Goal: Information Seeking & Learning: Learn about a topic

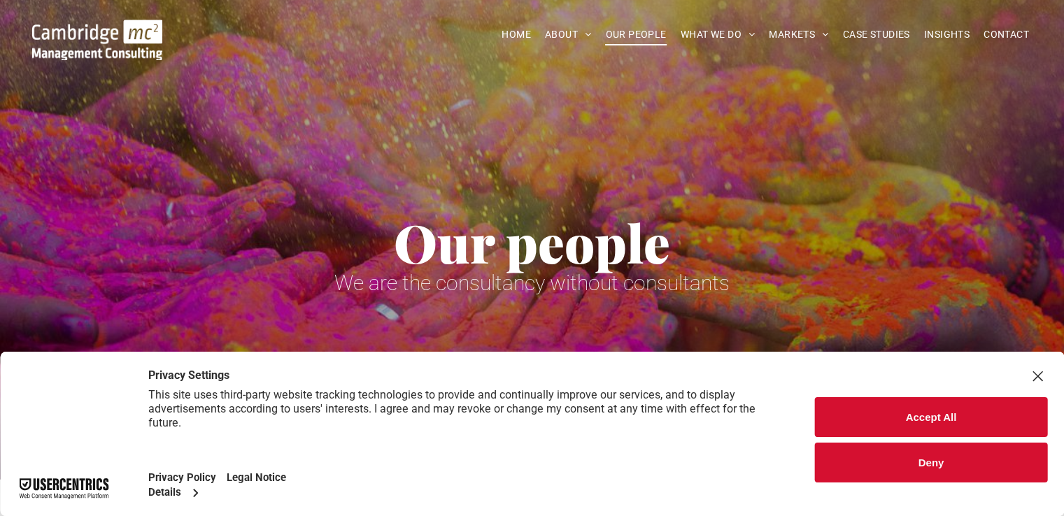
click at [925, 411] on button "Accept All" at bounding box center [931, 417] width 232 height 40
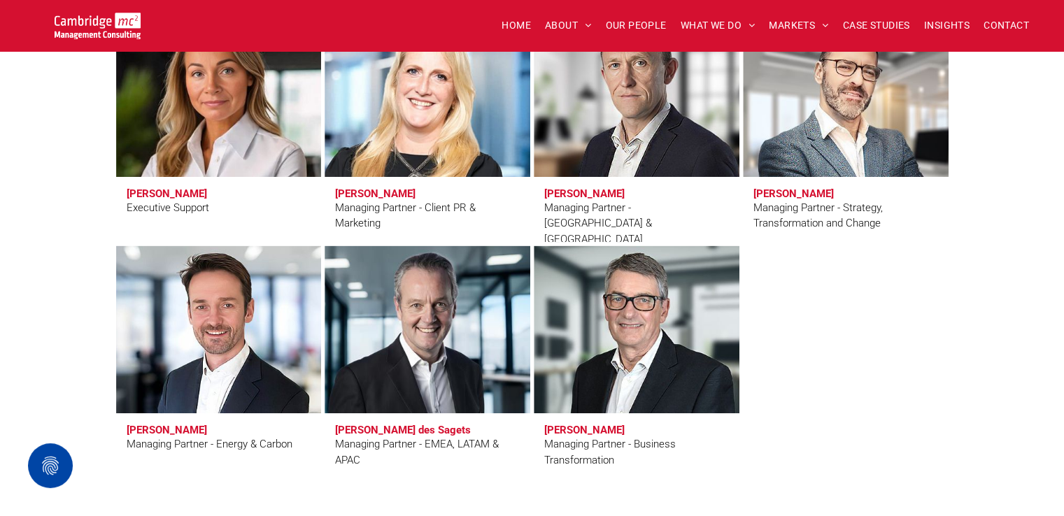
scroll to position [1329, 0]
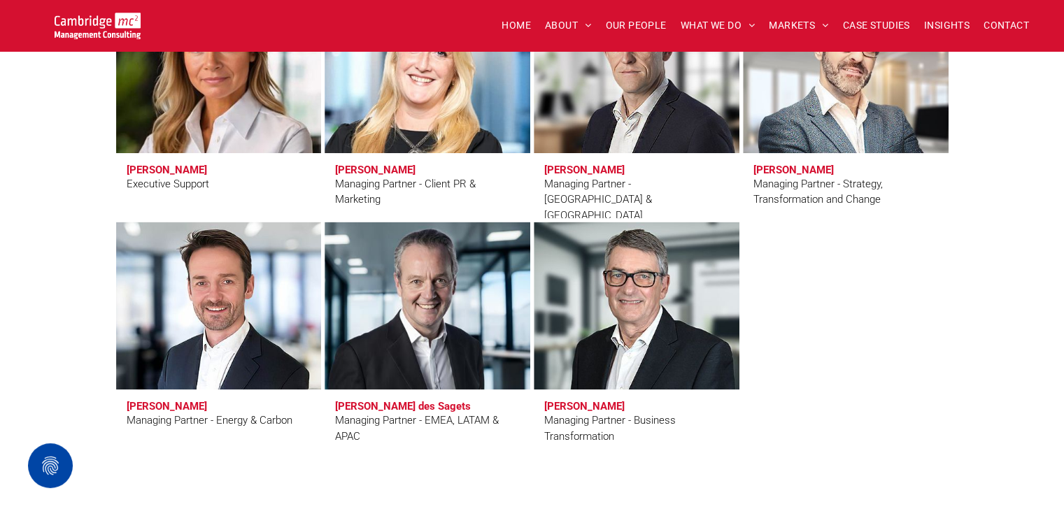
click at [159, 166] on h3 "Kate Hancock" at bounding box center [167, 170] width 80 height 13
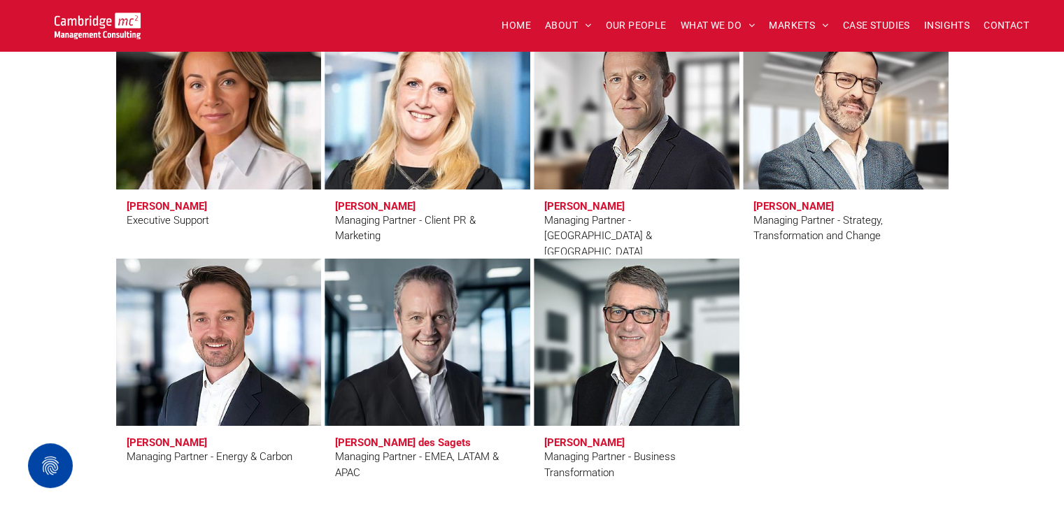
scroll to position [1259, 0]
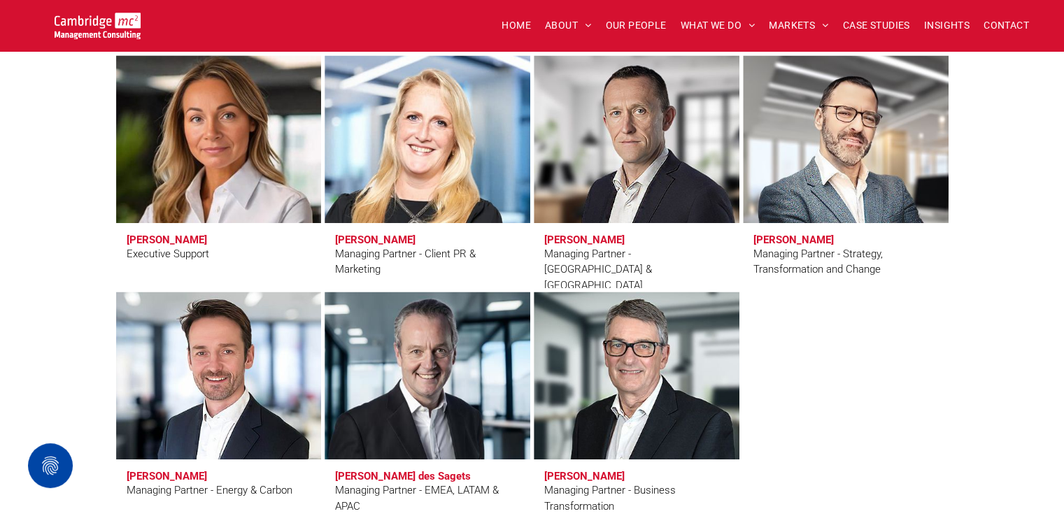
click at [224, 171] on link at bounding box center [219, 139] width 218 height 178
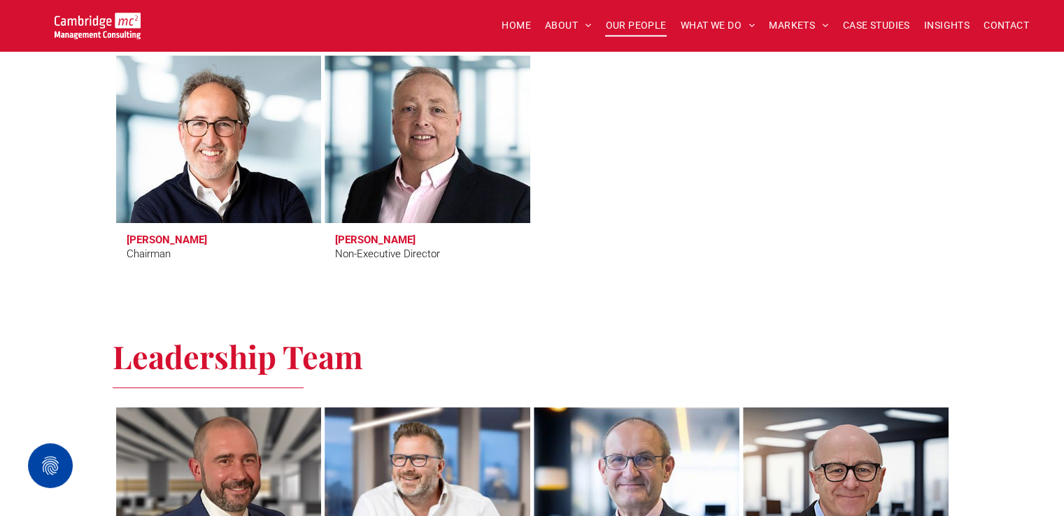
scroll to position [560, 0]
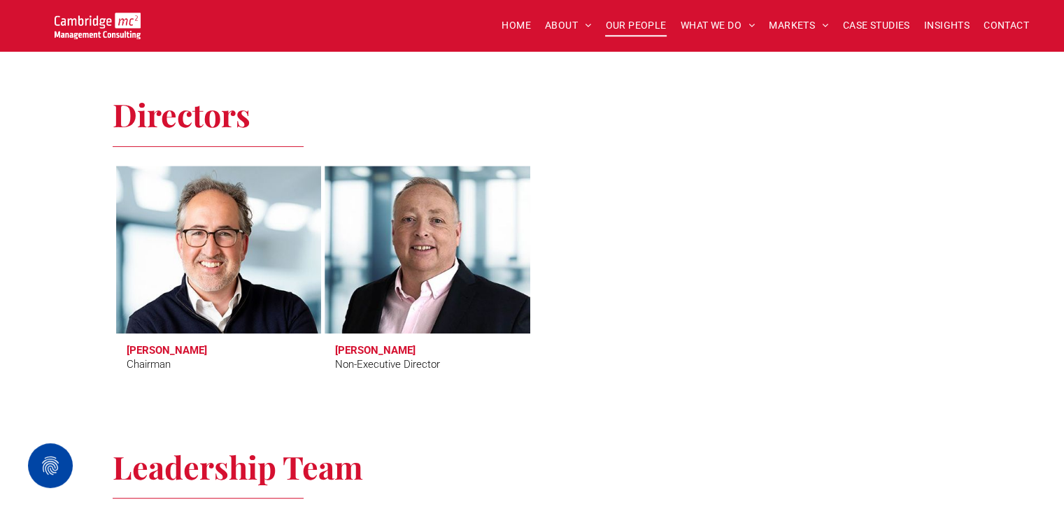
click at [201, 275] on link at bounding box center [219, 250] width 218 height 178
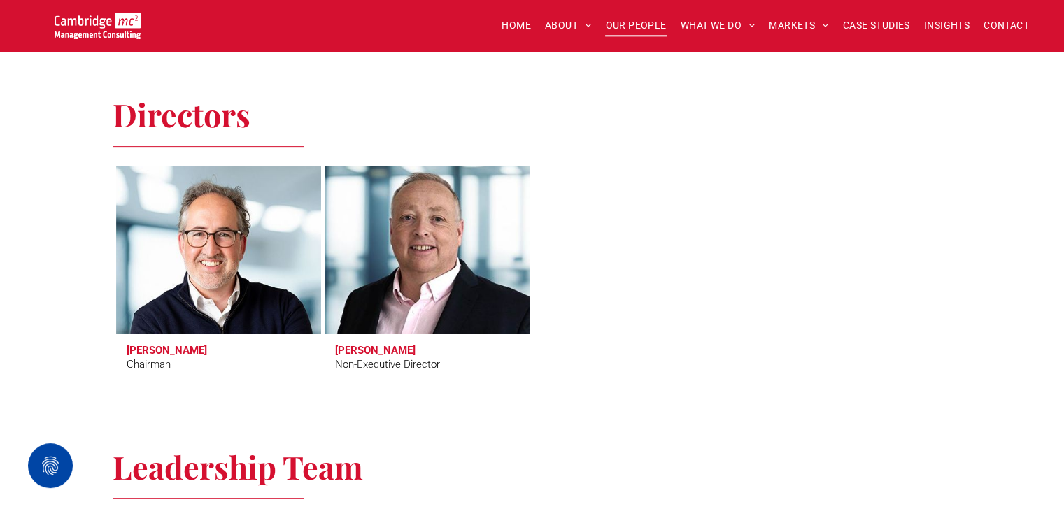
click at [423, 227] on link at bounding box center [427, 250] width 218 height 178
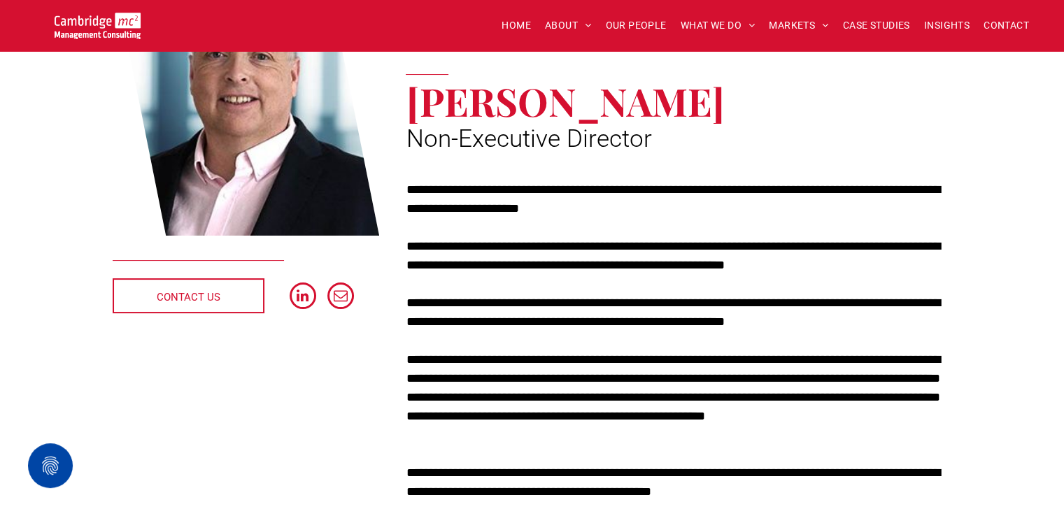
scroll to position [280, 0]
